Goal: Information Seeking & Learning: Understand process/instructions

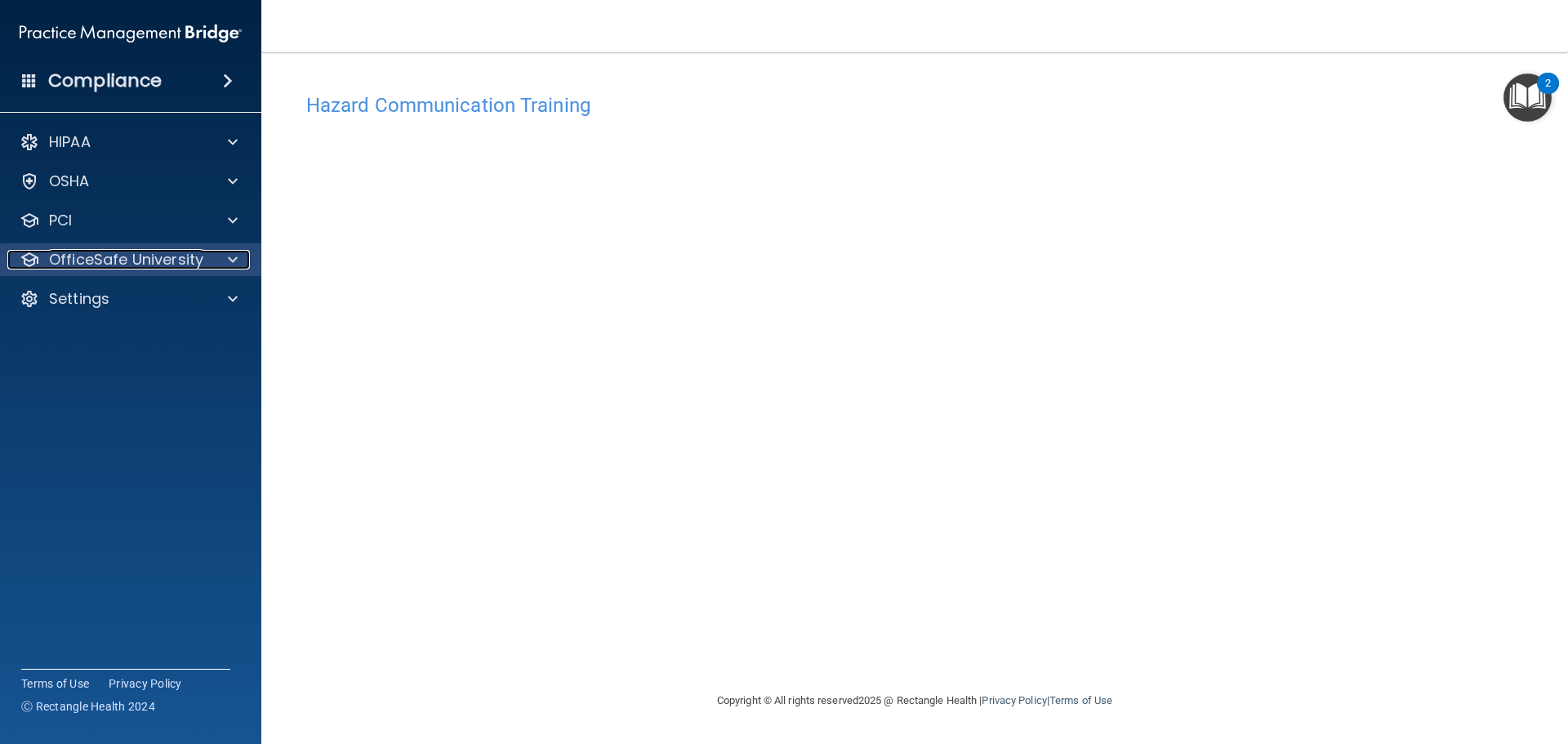
click at [146, 260] on p "OfficeSafe University" at bounding box center [127, 260] width 155 height 20
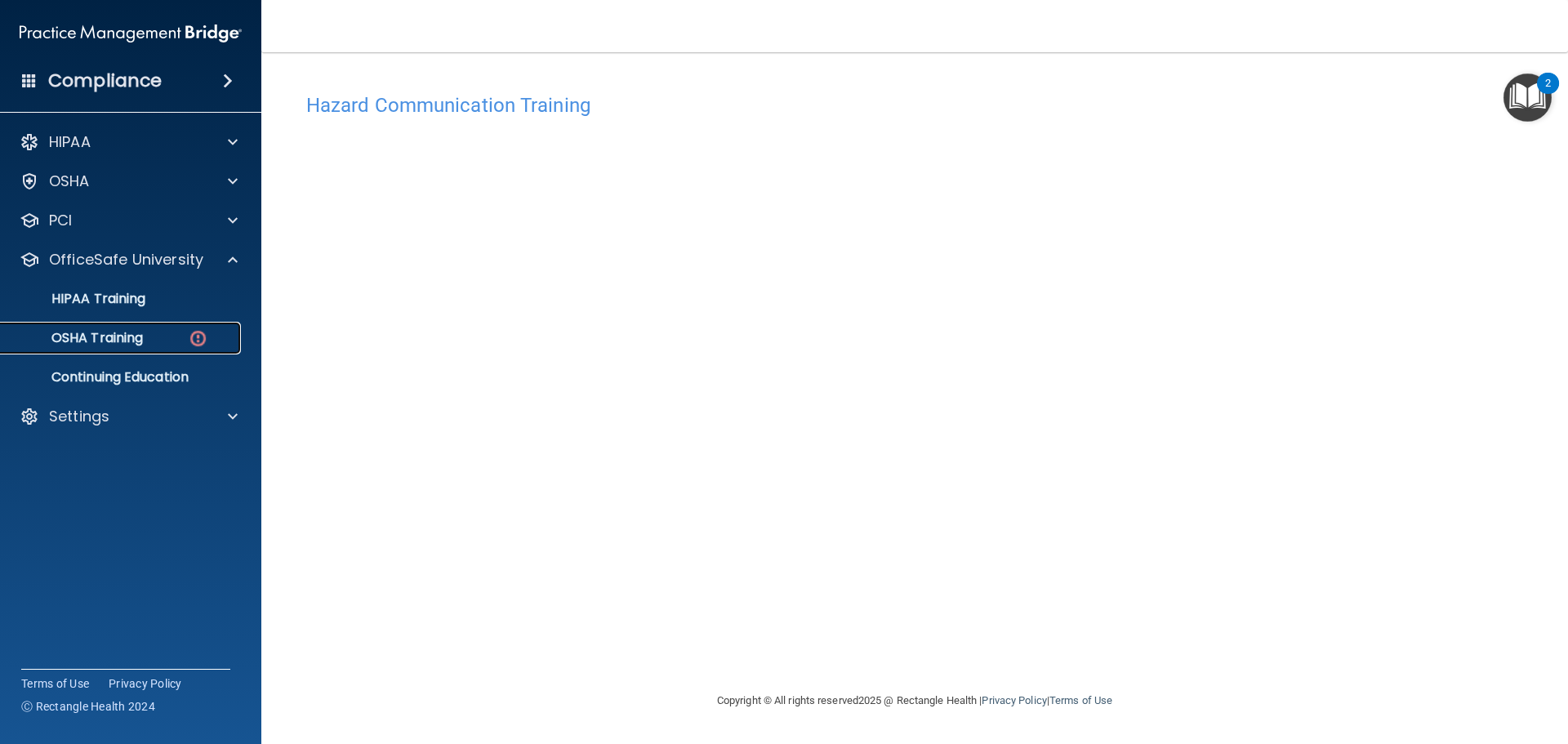
click at [138, 336] on p "OSHA Training" at bounding box center [76, 338] width 132 height 16
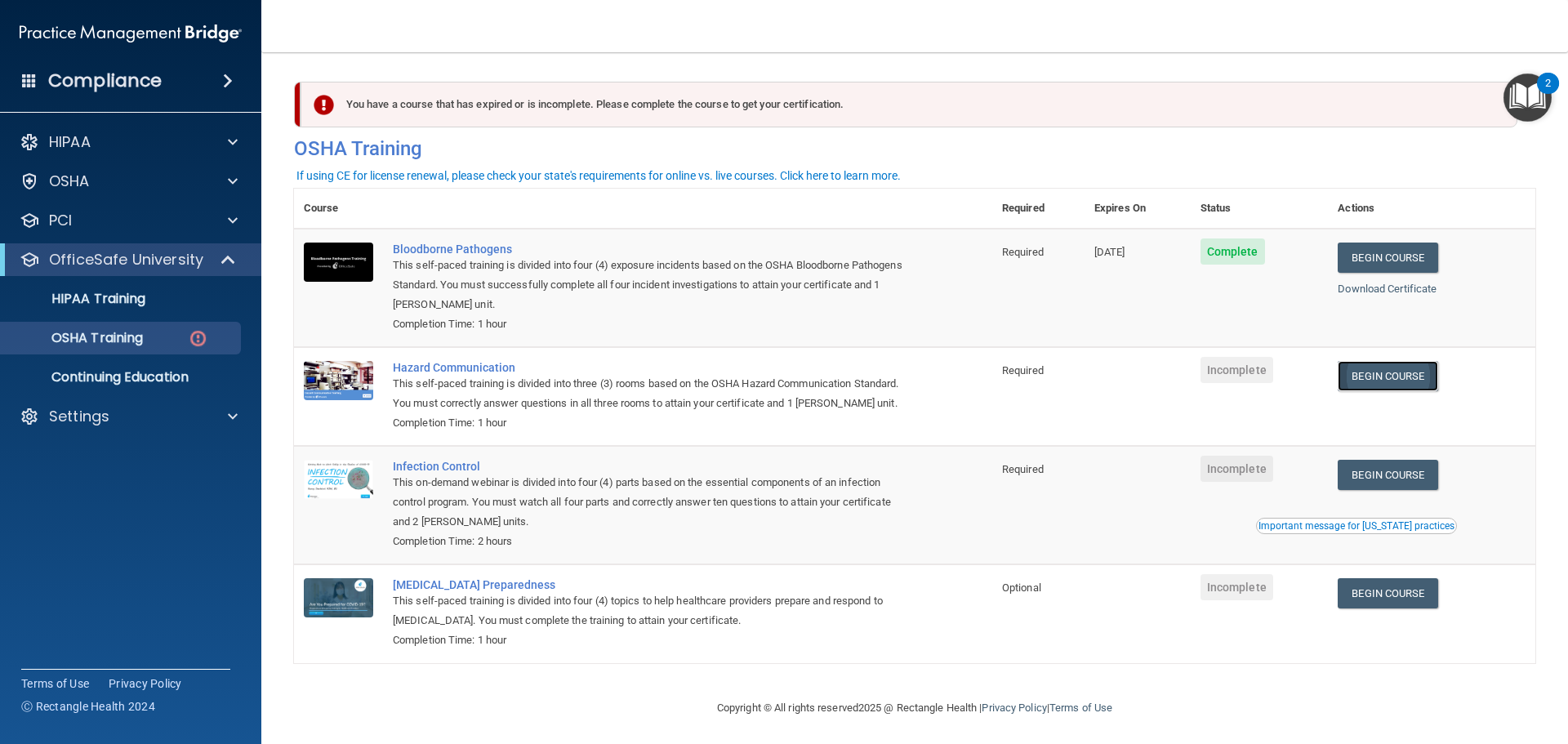
click at [1395, 382] on link "Begin Course" at bounding box center [1387, 376] width 100 height 31
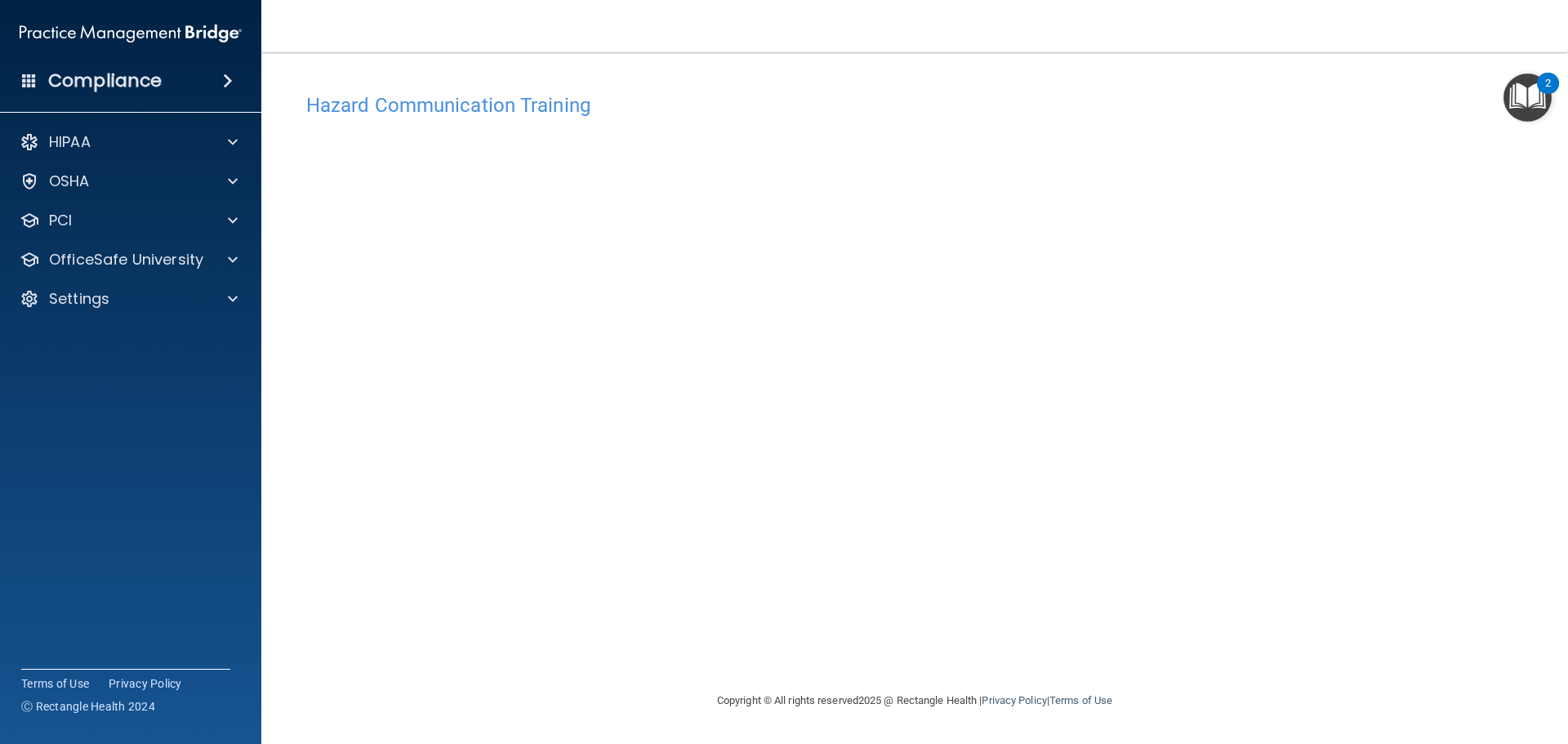
click at [1531, 100] on img "Open Resource Center, 2 new notifications" at bounding box center [1528, 98] width 49 height 49
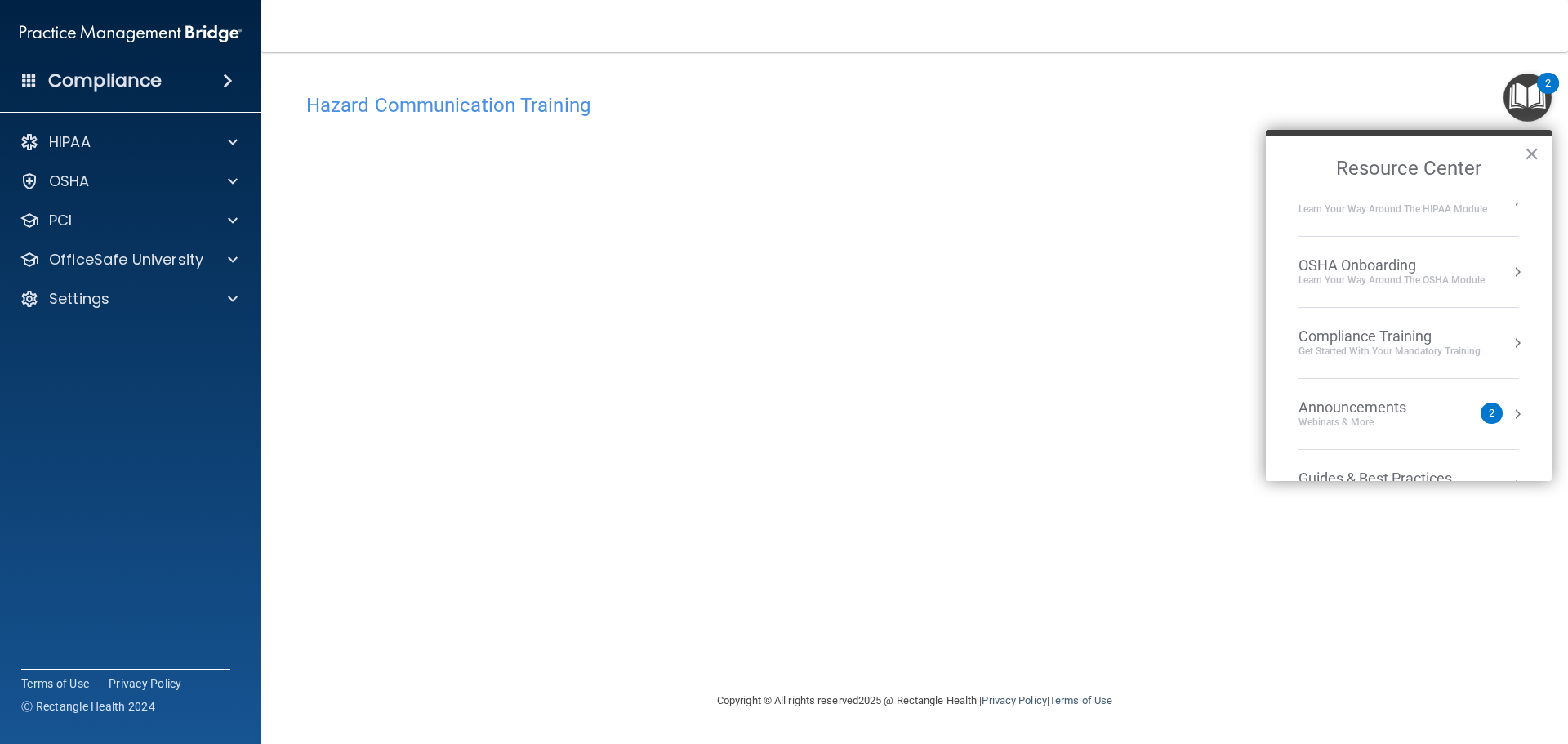
scroll to position [108, 0]
click at [1513, 282] on ol "Compliance Officer Corner Guidance for HIPAA and OSHA Officers HIPAA Onboarding…" at bounding box center [1409, 341] width 286 height 279
click at [1413, 270] on div "OSHA Onboarding" at bounding box center [1391, 266] width 186 height 18
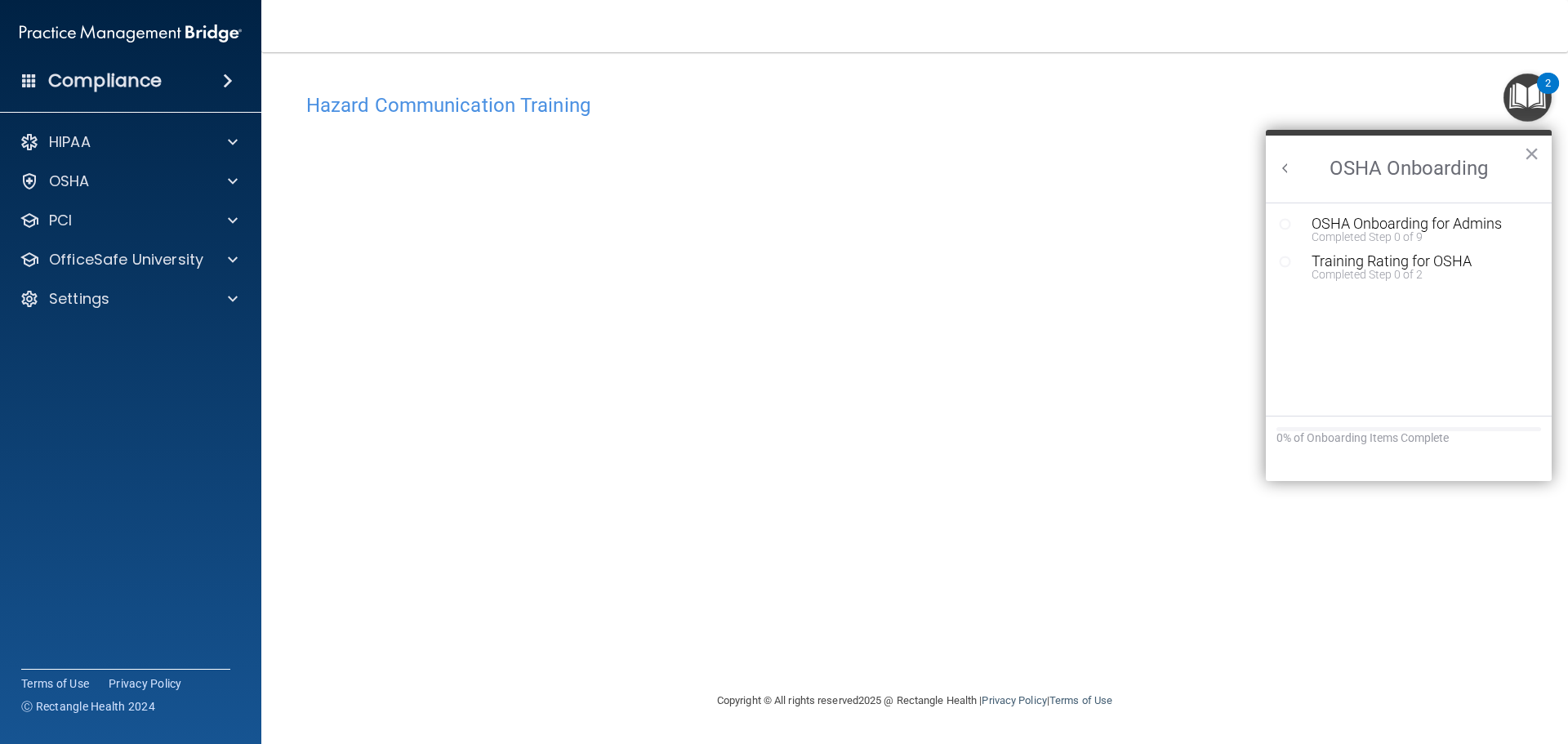
scroll to position [0, 0]
click at [1376, 241] on div "Completed Step 0 of 9" at bounding box center [1422, 236] width 219 height 12
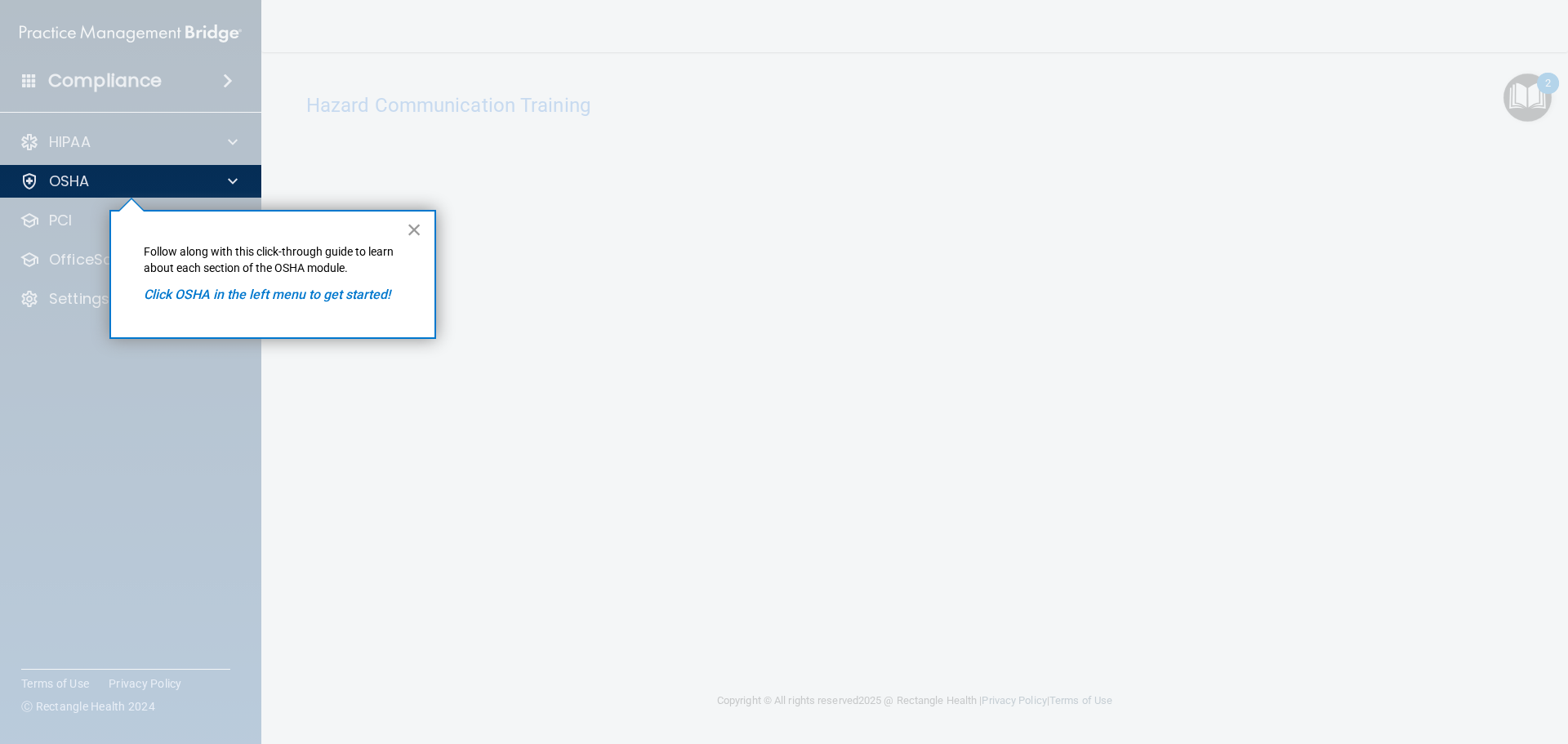
click at [410, 234] on button "×" at bounding box center [414, 229] width 15 height 26
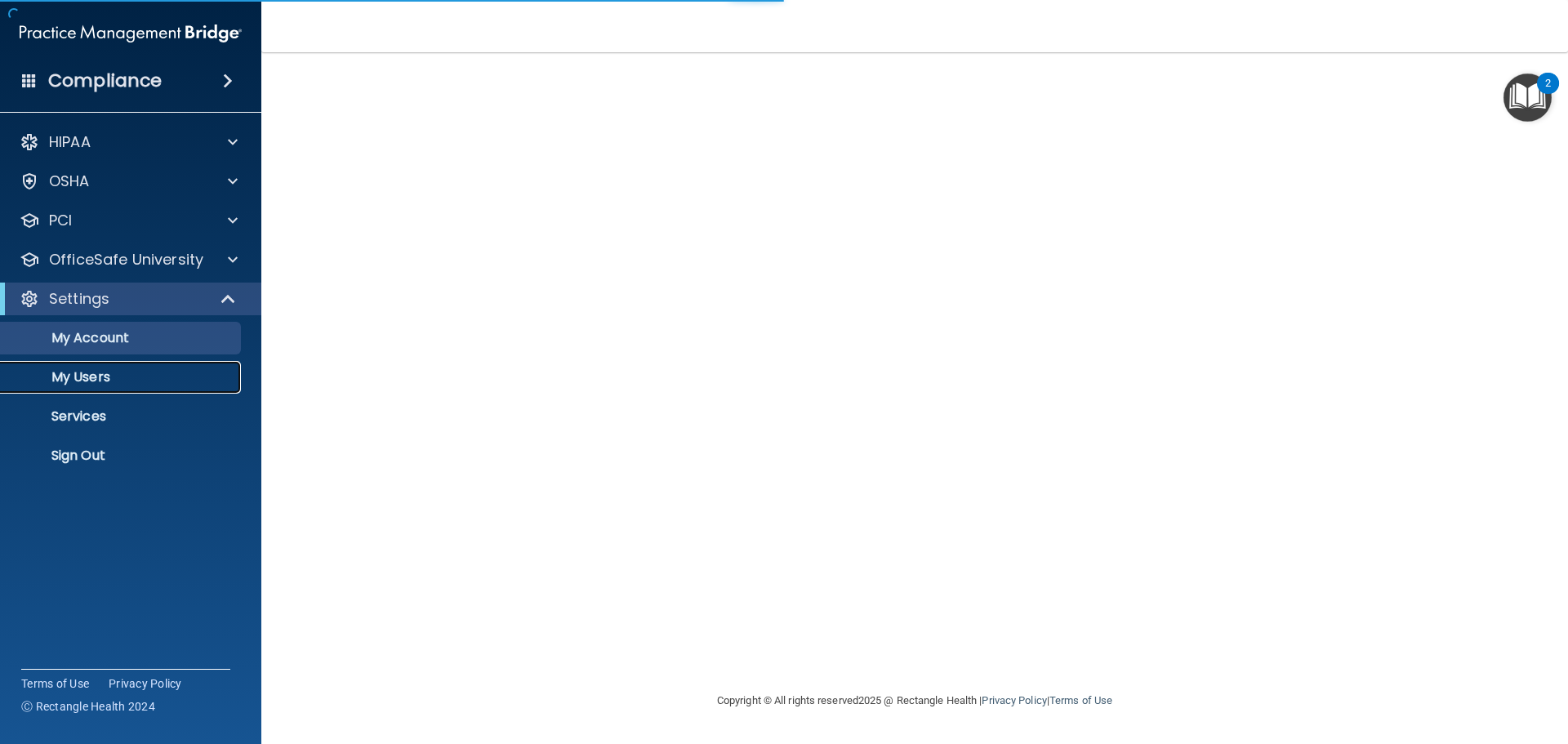
click at [85, 387] on link "My Users" at bounding box center [112, 377] width 257 height 32
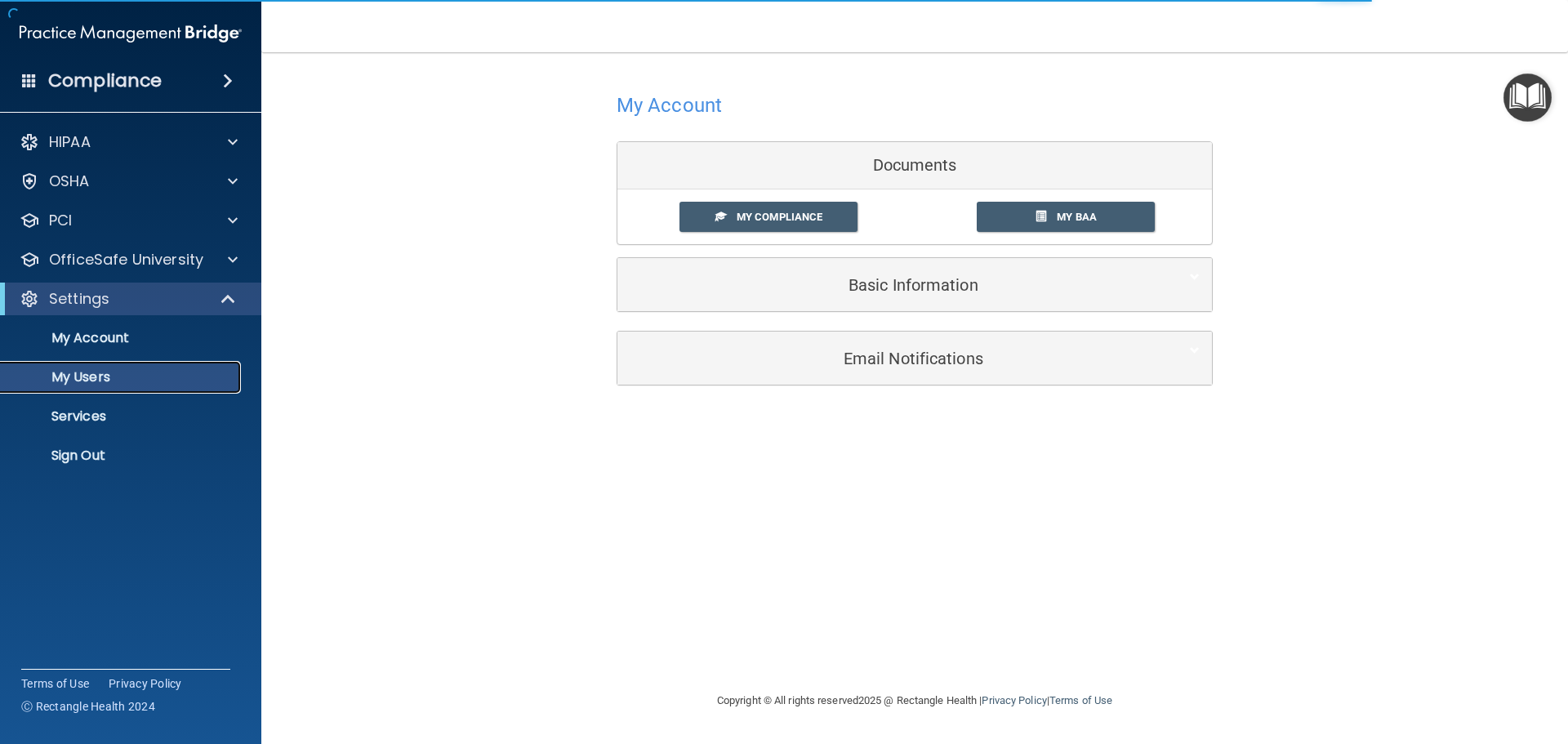
select select "20"
